Goal: Check status: Check status

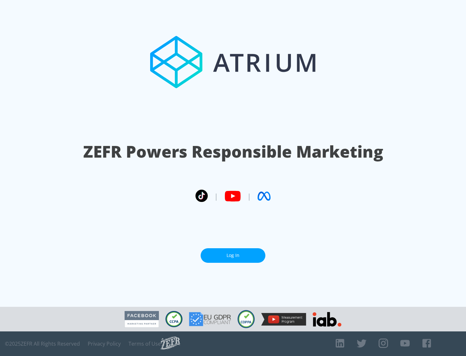
click at [233, 255] on link "Log In" at bounding box center [233, 255] width 65 height 15
